Goal: Check status: Check status

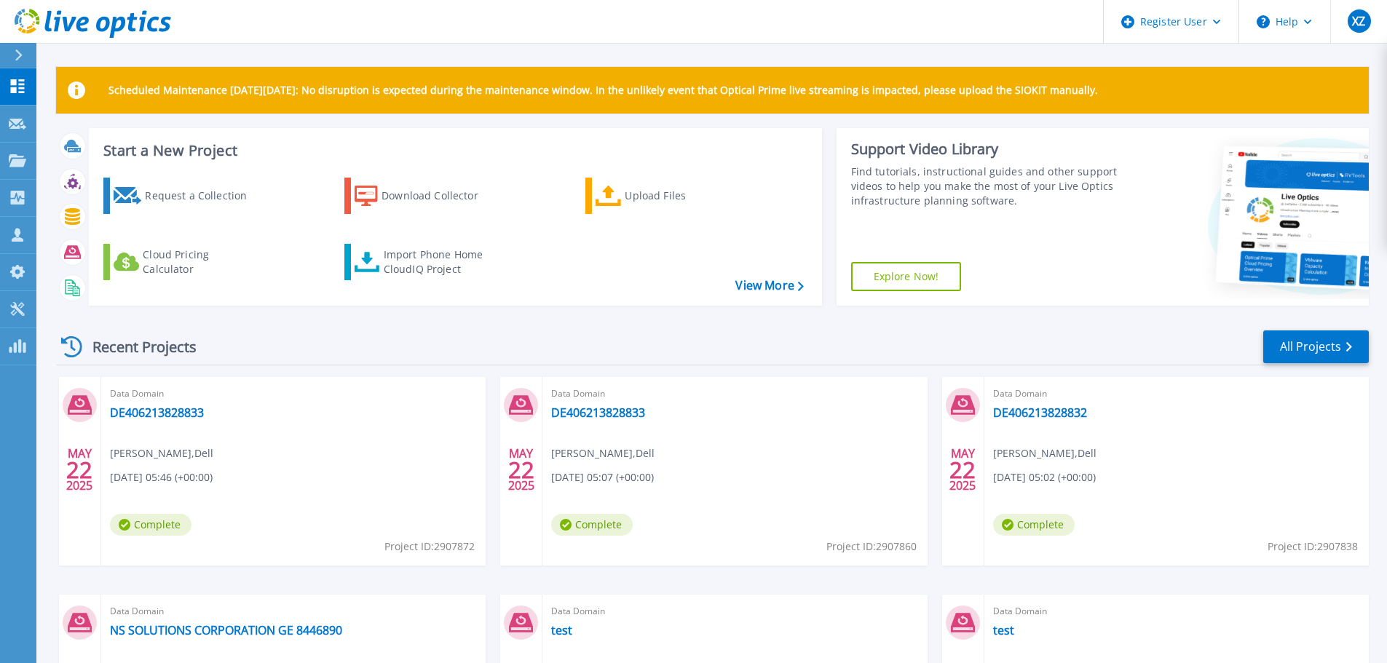
click at [21, 63] on div at bounding box center [24, 55] width 23 height 25
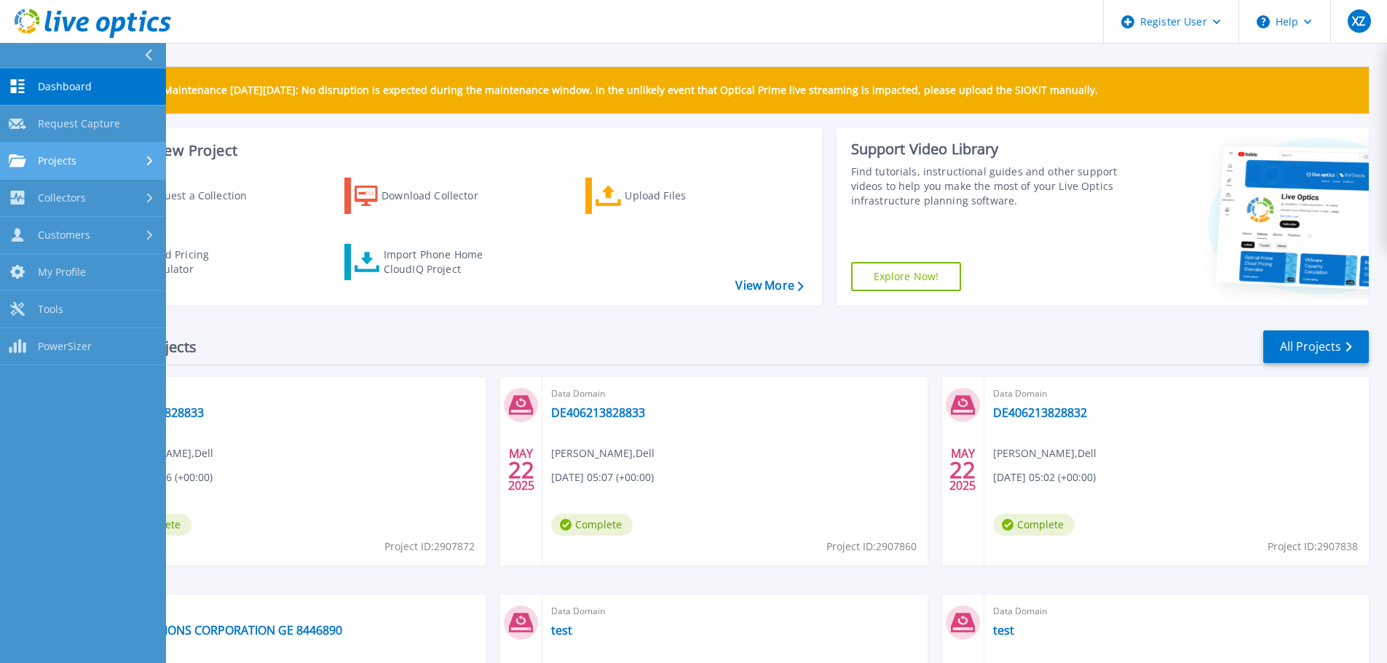
click at [125, 167] on div "Projects" at bounding box center [83, 160] width 149 height 13
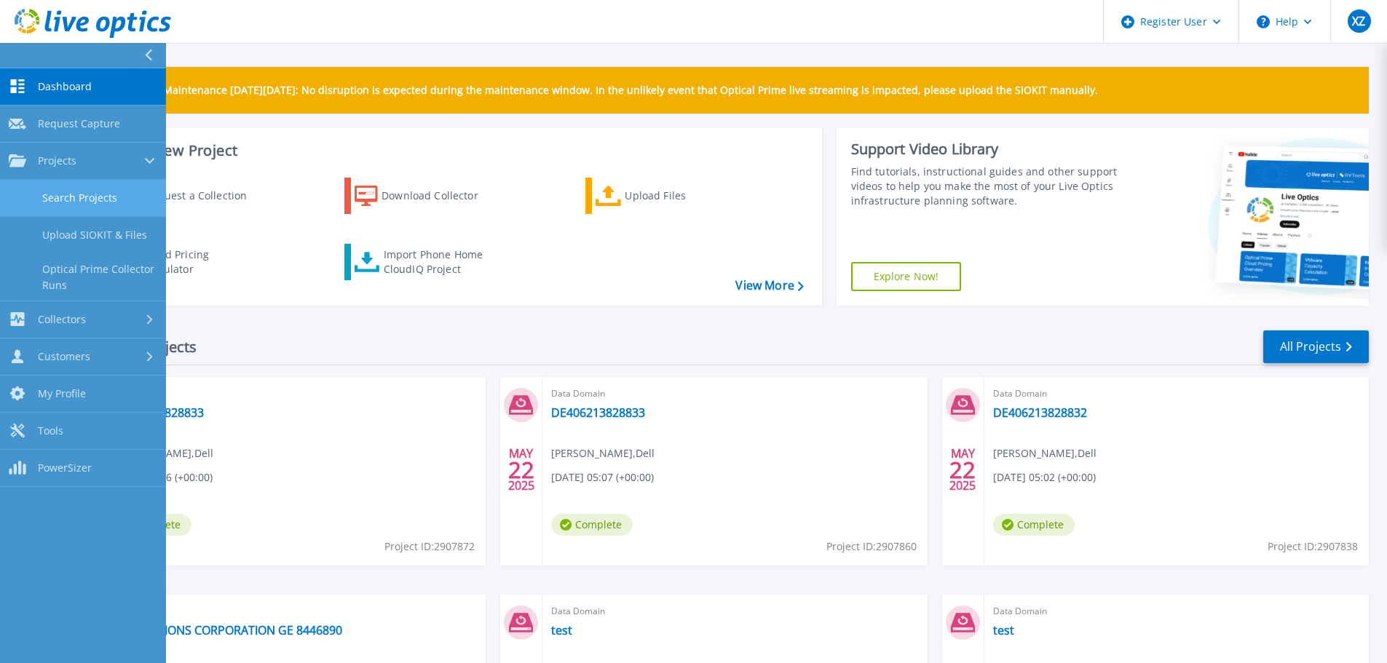
click at [118, 202] on link "Search Projects" at bounding box center [83, 198] width 166 height 37
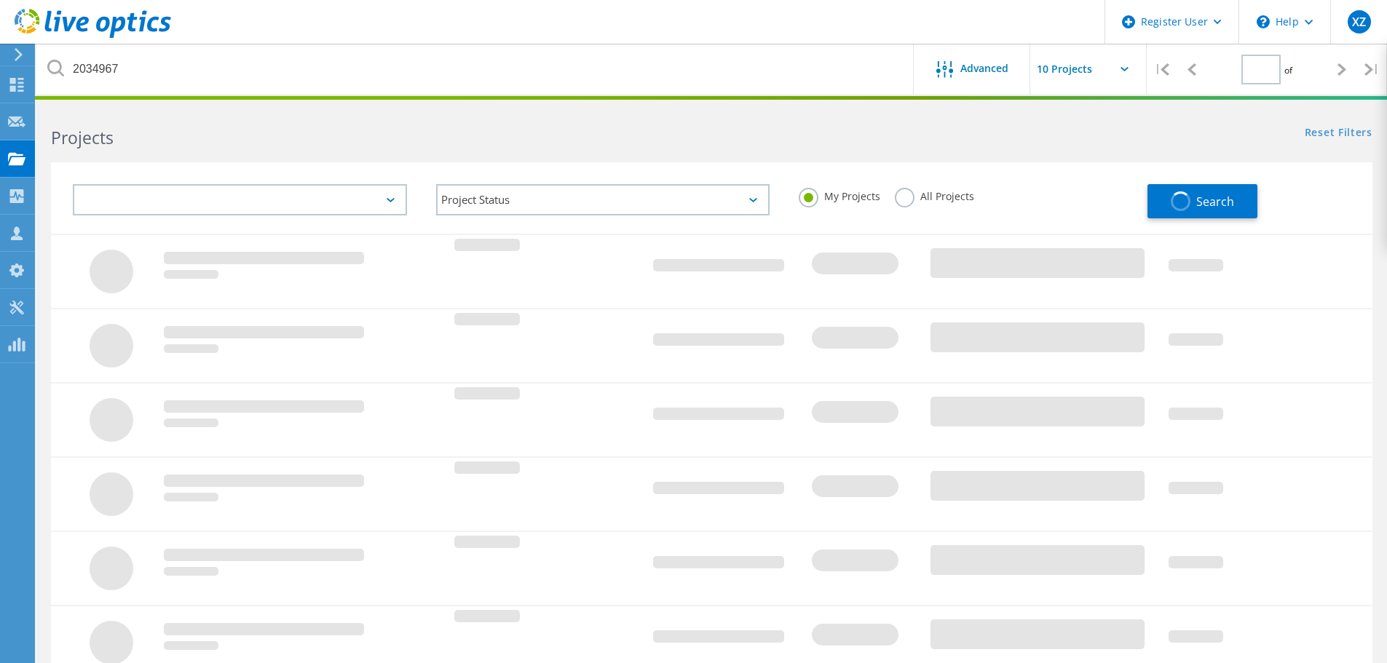
type input "1"
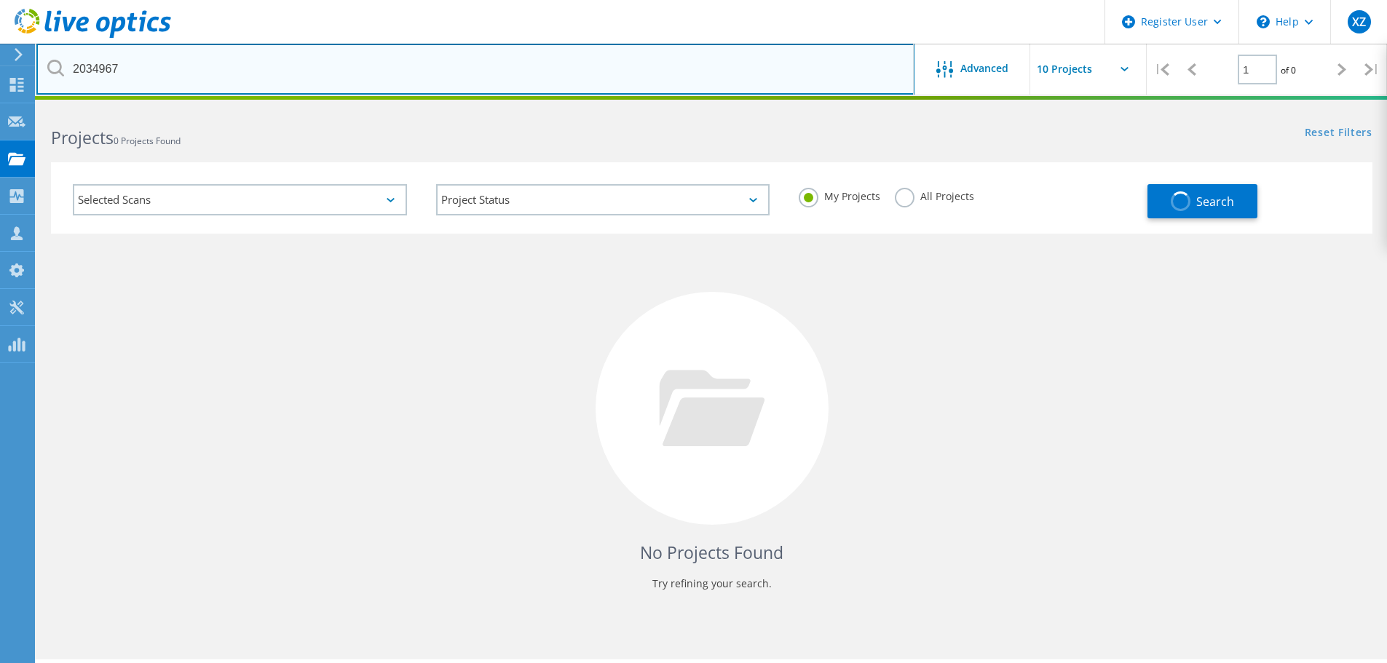
click at [572, 68] on input "2034967" at bounding box center [475, 69] width 878 height 51
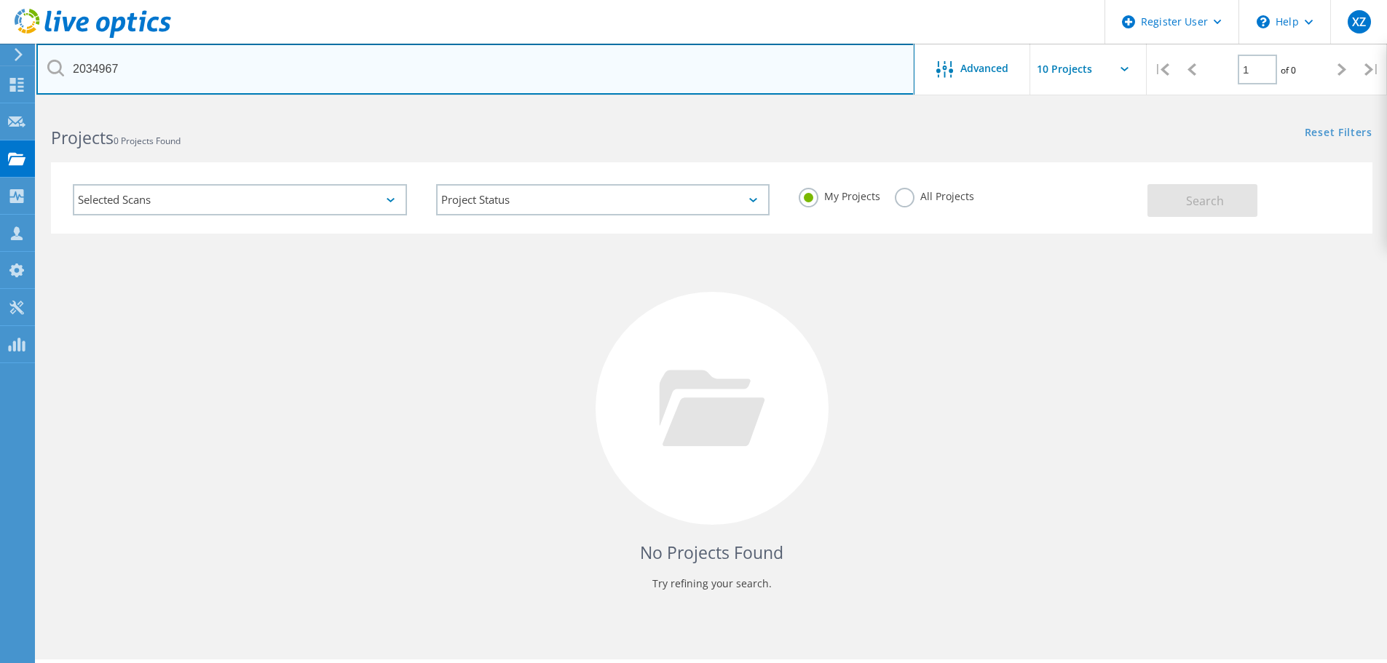
paste input "CKM00181401351"
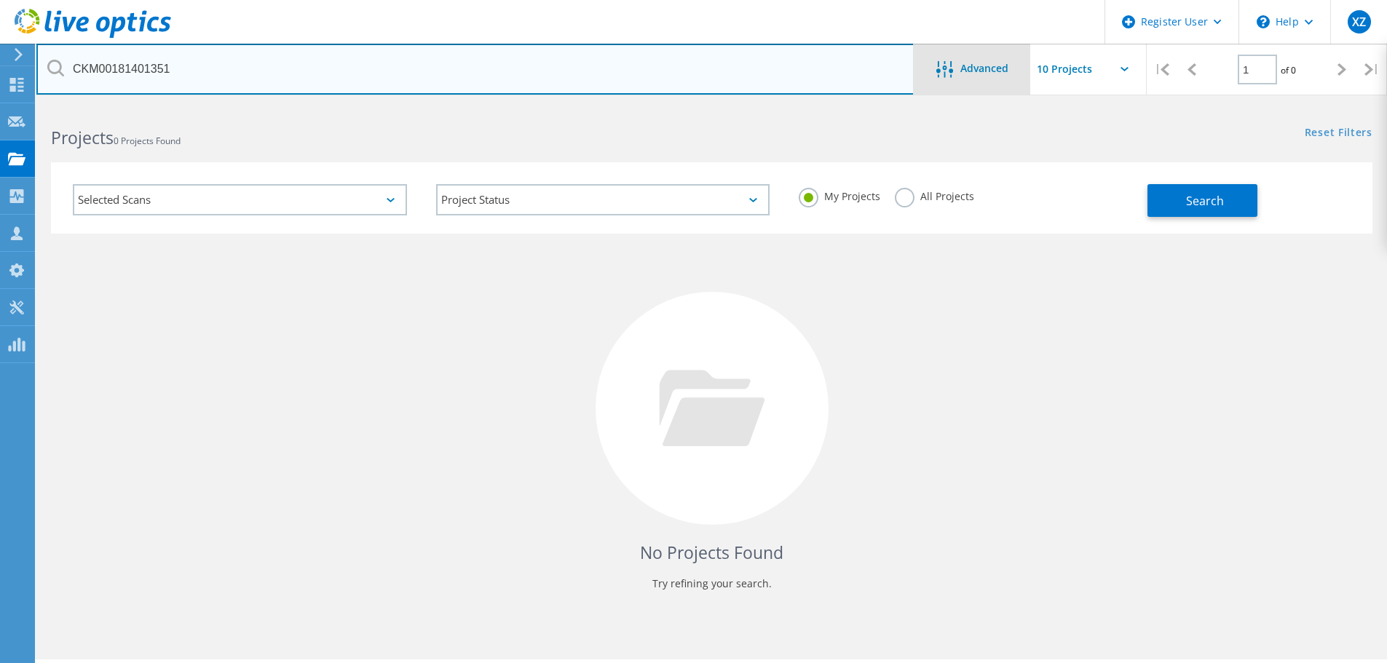
type input "CKM00181401351"
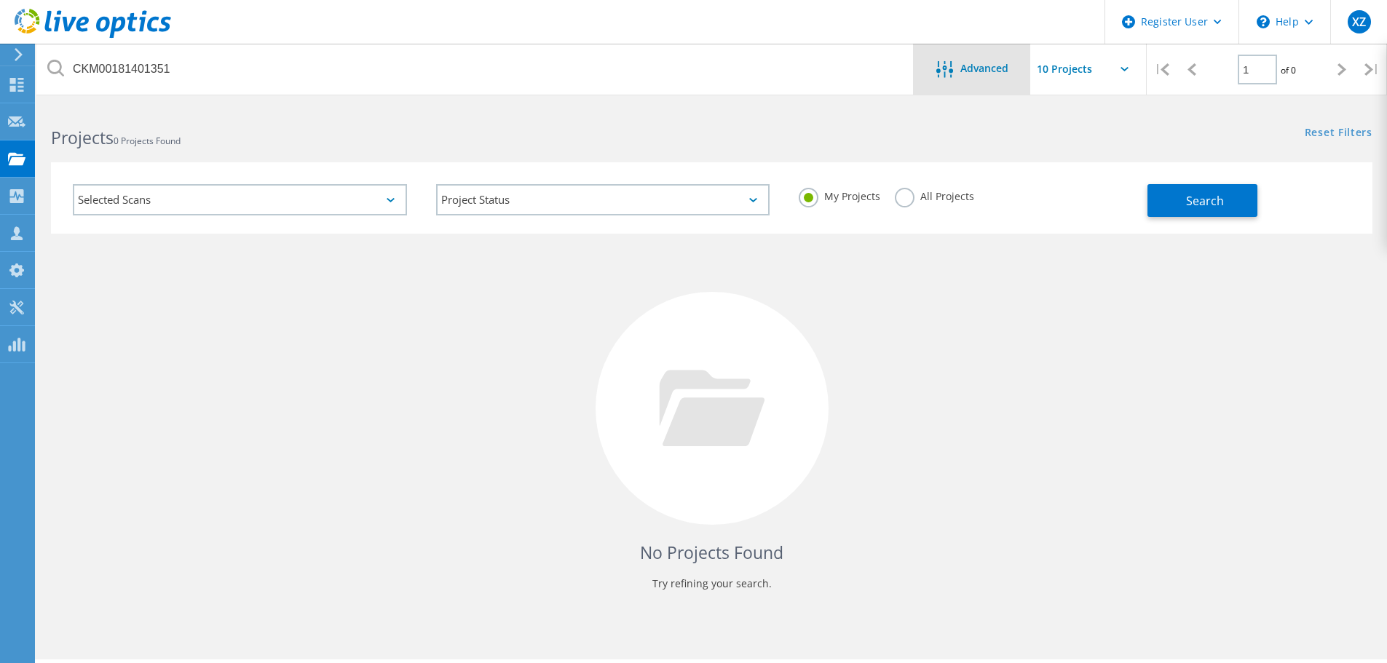
click at [995, 80] on div "Advanced" at bounding box center [972, 69] width 117 height 51
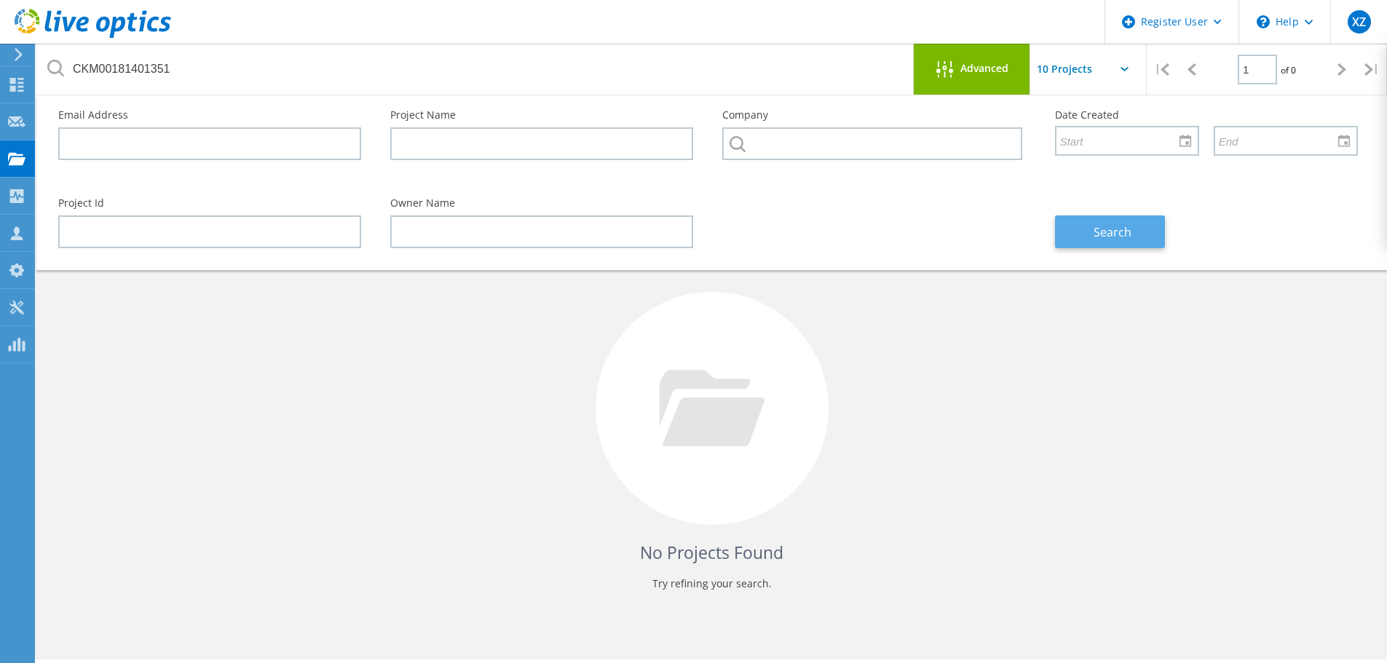
click at [1119, 229] on span "Search" at bounding box center [1113, 232] width 38 height 16
click at [336, 307] on div "No Projects Found Try refining your search." at bounding box center [712, 422] width 1322 height 376
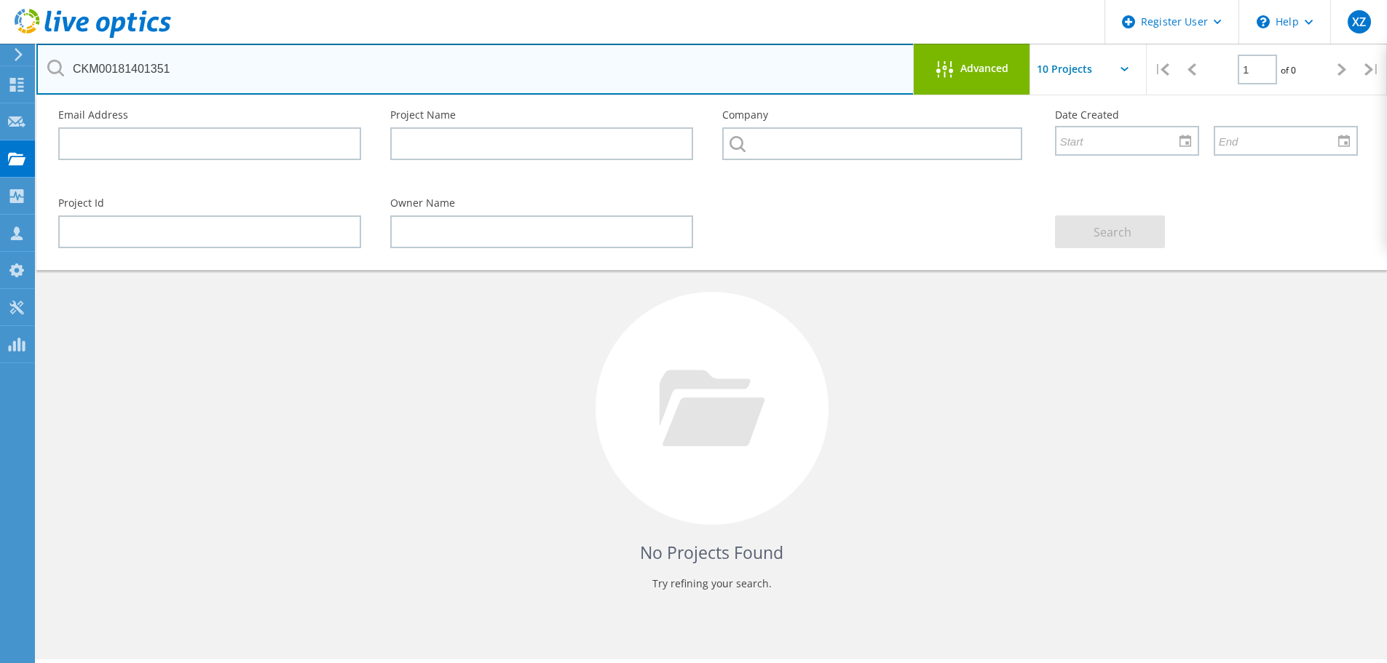
click at [791, 64] on input "CKM00181401351" at bounding box center [475, 69] width 878 height 51
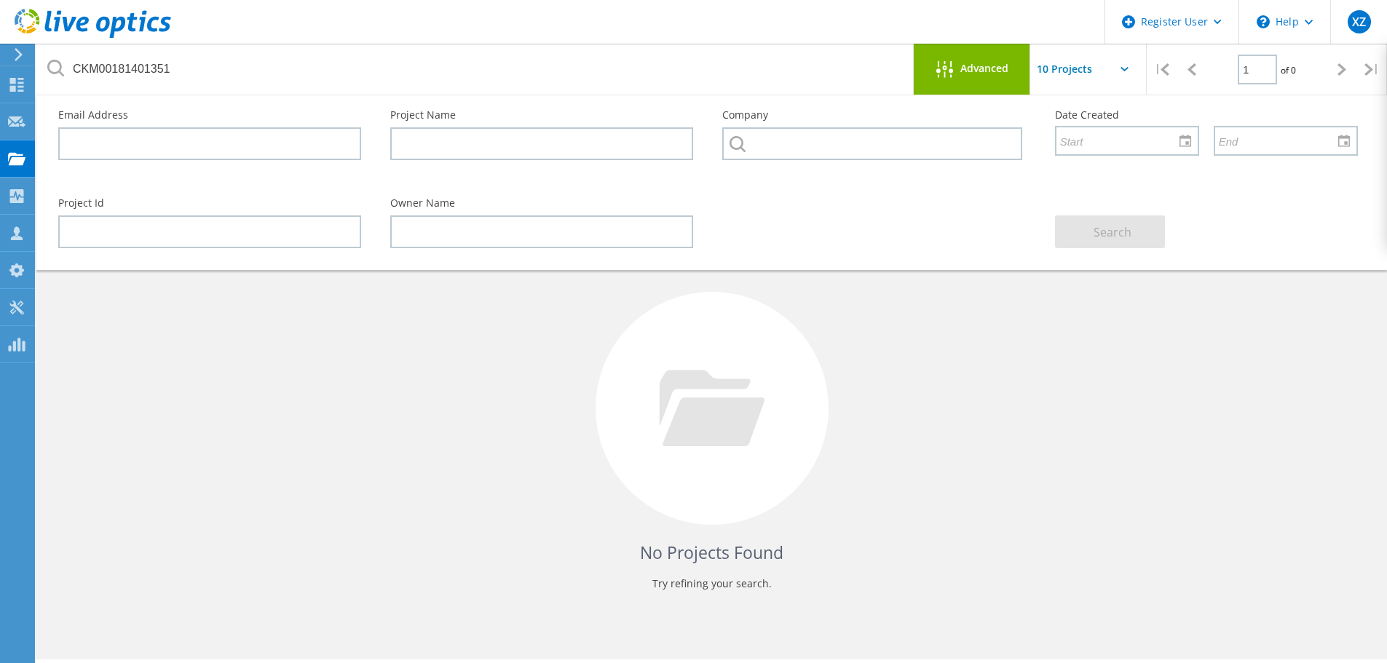
click at [1241, 411] on div "No Projects Found Try refining your search." at bounding box center [712, 422] width 1322 height 376
